Goal: Navigation & Orientation: Find specific page/section

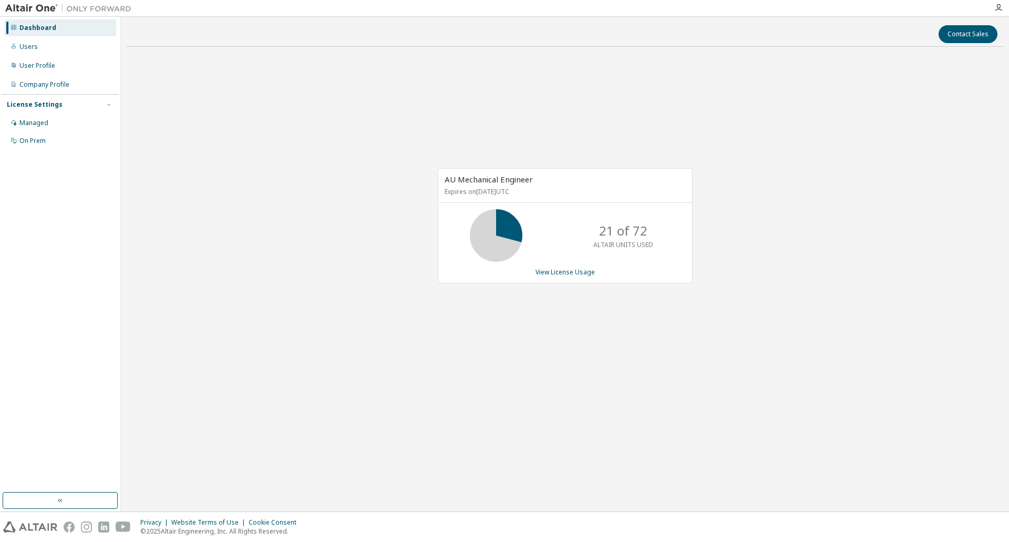
click at [26, 5] on img at bounding box center [70, 8] width 131 height 11
click at [9, 5] on img at bounding box center [70, 8] width 131 height 11
click at [102, 9] on img at bounding box center [70, 8] width 131 height 11
click at [1001, 8] on icon "button" at bounding box center [998, 8] width 8 height 8
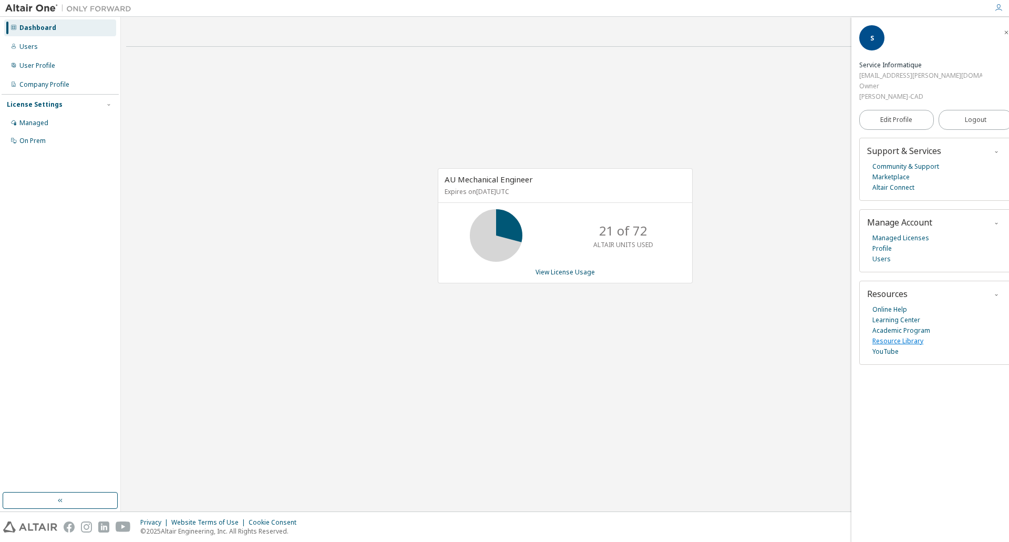
click at [888, 336] on link "Resource Library" at bounding box center [897, 341] width 51 height 11
